Goal: Check status

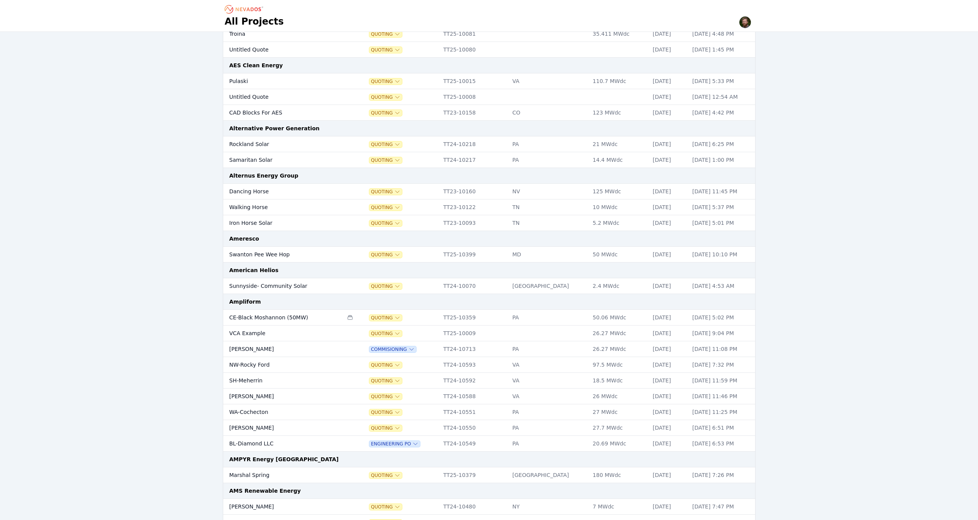
scroll to position [711, 0]
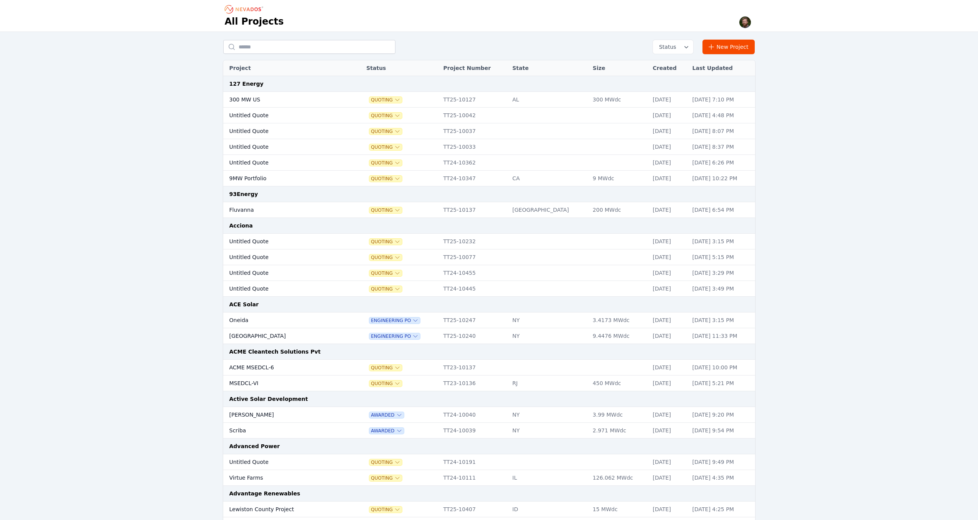
click at [258, 50] on input "text" at bounding box center [309, 47] width 172 height 14
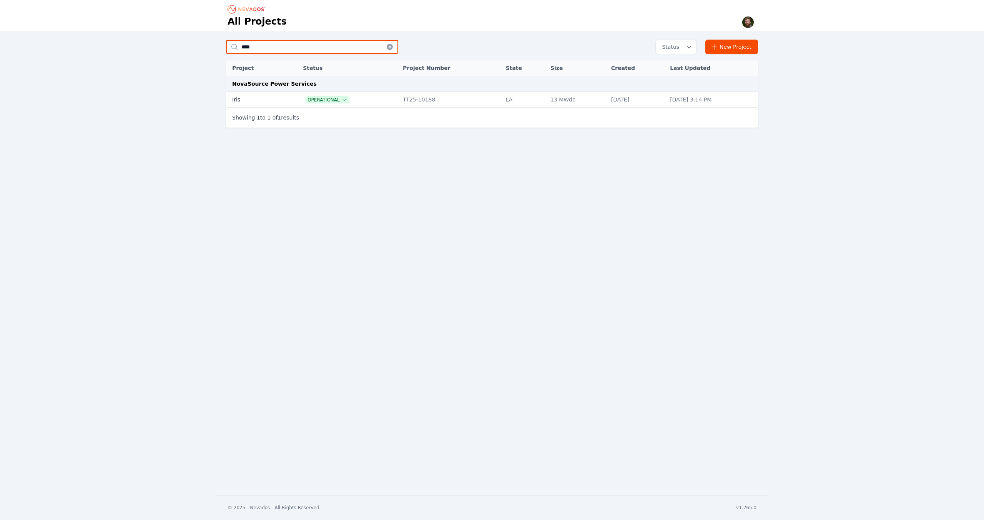
type input "****"
click at [239, 97] on td "Iris" at bounding box center [255, 100] width 59 height 16
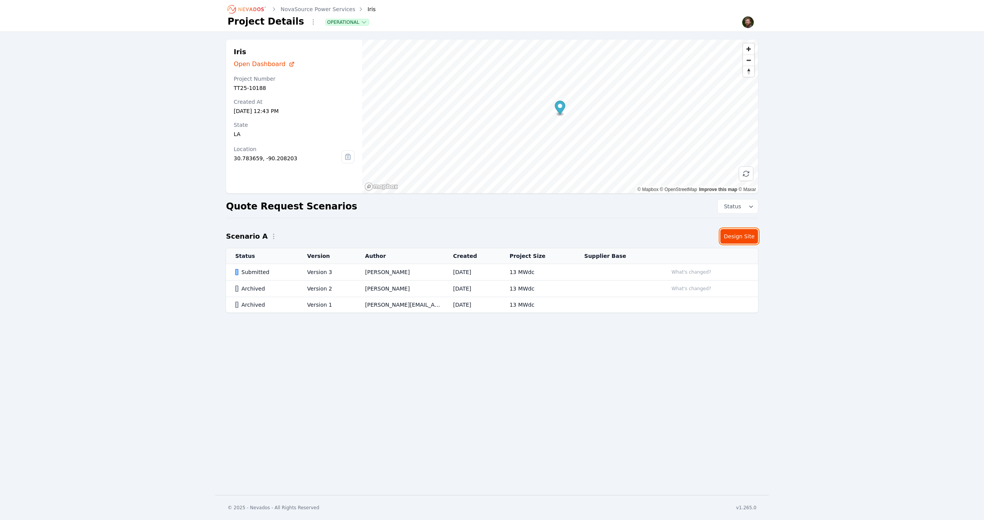
click at [744, 237] on link "Design Site" at bounding box center [739, 236] width 38 height 15
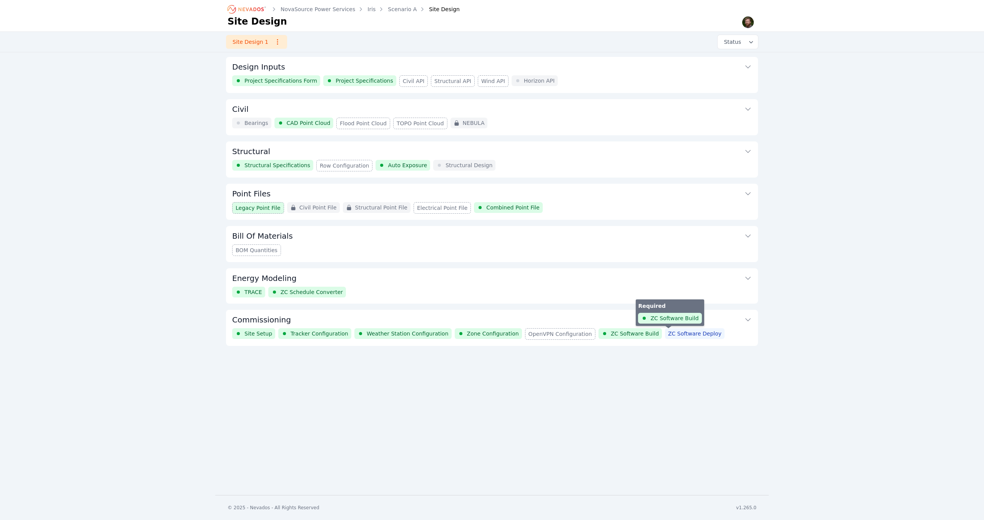
click at [680, 336] on span "ZC Software Deploy" at bounding box center [694, 334] width 53 height 8
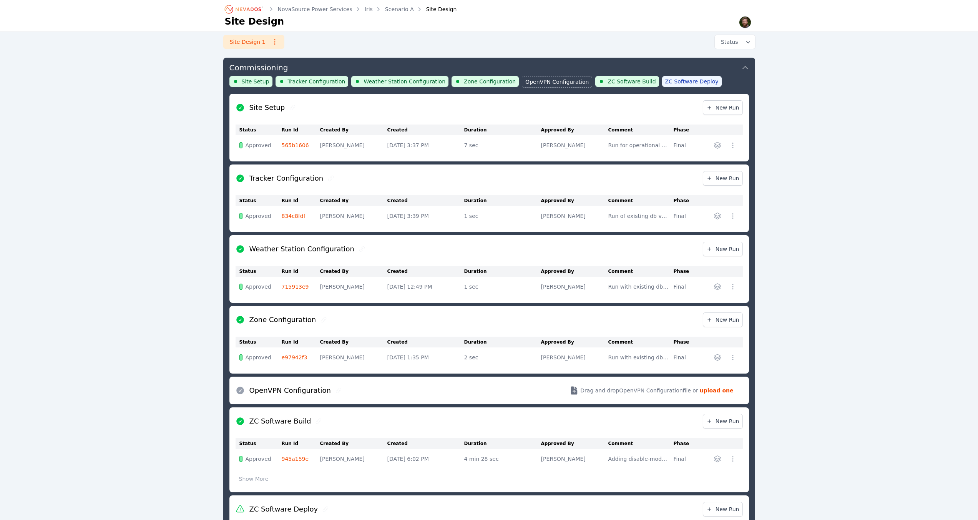
scroll to position [355, 0]
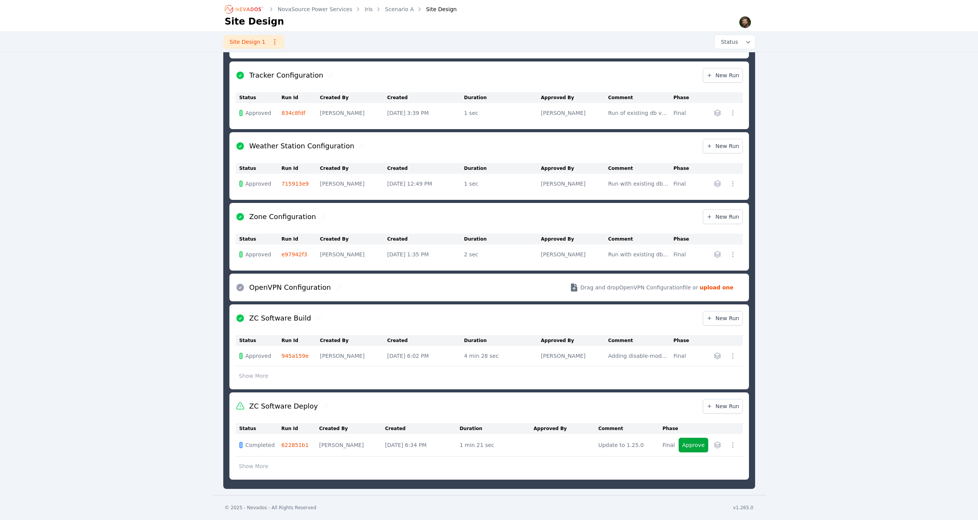
click at [287, 445] on link "622851b1" at bounding box center [294, 445] width 27 height 6
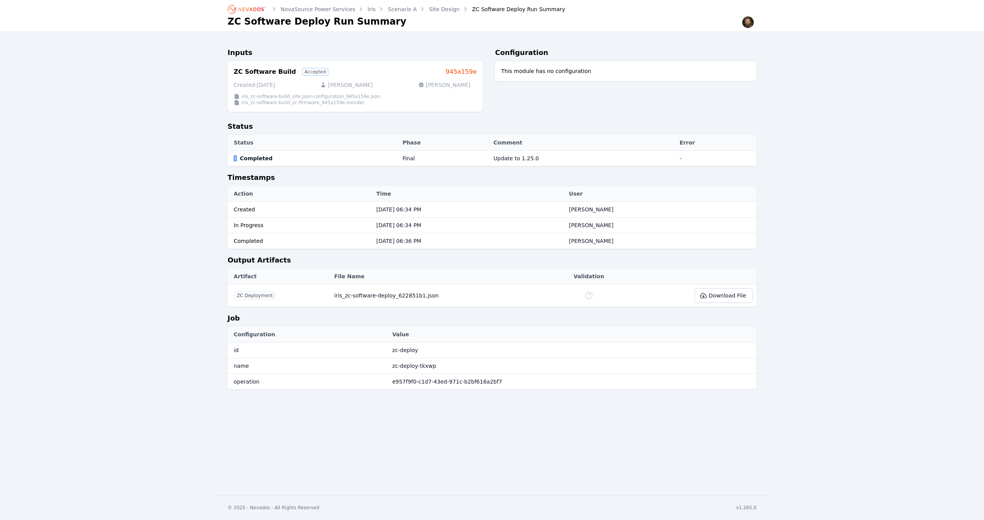
click at [464, 73] on link "945a159e" at bounding box center [460, 71] width 31 height 9
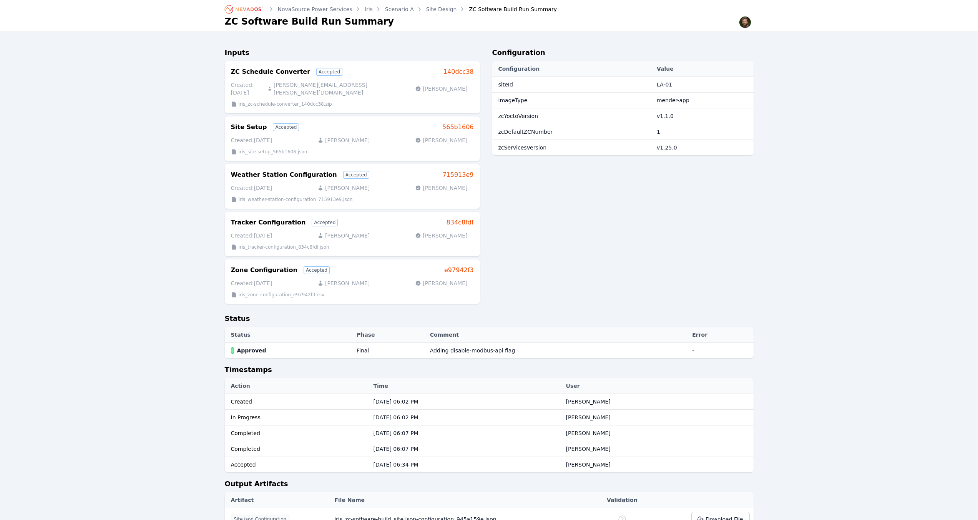
click at [818, 63] on div "NovaSource Power Services Iris Scenario A Site Design ZC Software Build Run Sum…" at bounding box center [489, 328] width 978 height 657
drag, startPoint x: 694, startPoint y: 151, endPoint x: 496, endPoint y: 147, distance: 198.0
click at [496, 147] on tr "zcServicesVersion v1.25.0" at bounding box center [622, 148] width 261 height 16
click at [791, 176] on div "NovaSource Power Services Iris Scenario A Site Design ZC Software Build Run Sum…" at bounding box center [489, 328] width 978 height 657
